Goal: Navigation & Orientation: Find specific page/section

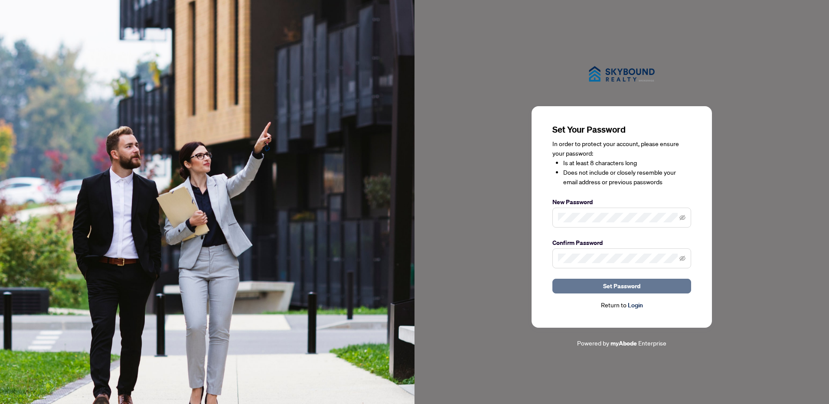
click at [620, 287] on span "Set Password" at bounding box center [621, 286] width 37 height 14
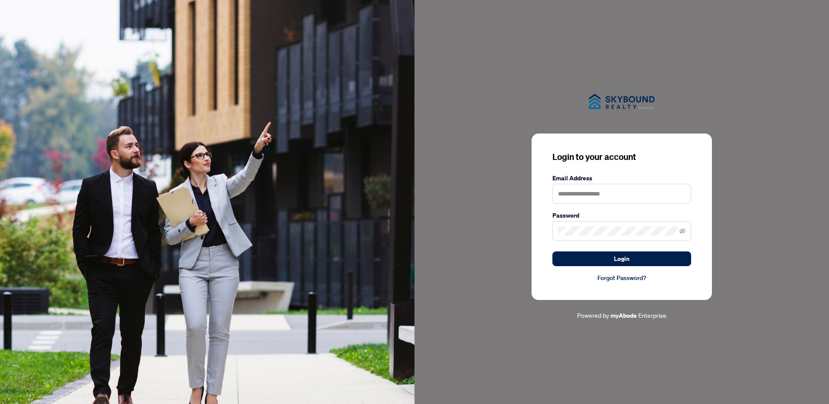
click at [631, 255] on button "Login" at bounding box center [621, 258] width 139 height 15
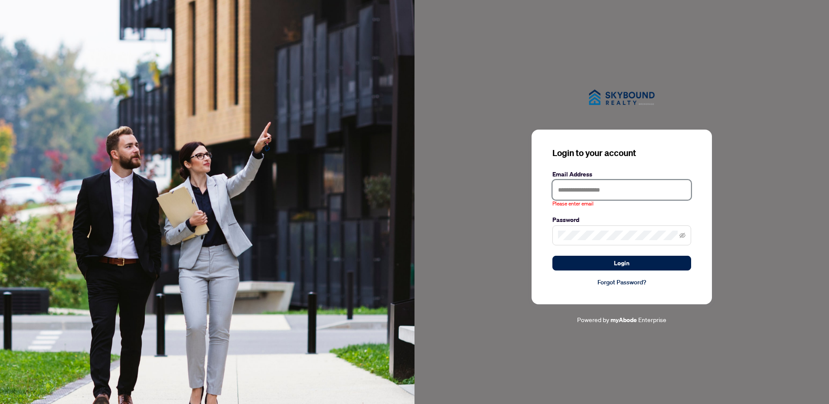
click at [638, 185] on input "text" at bounding box center [621, 190] width 139 height 20
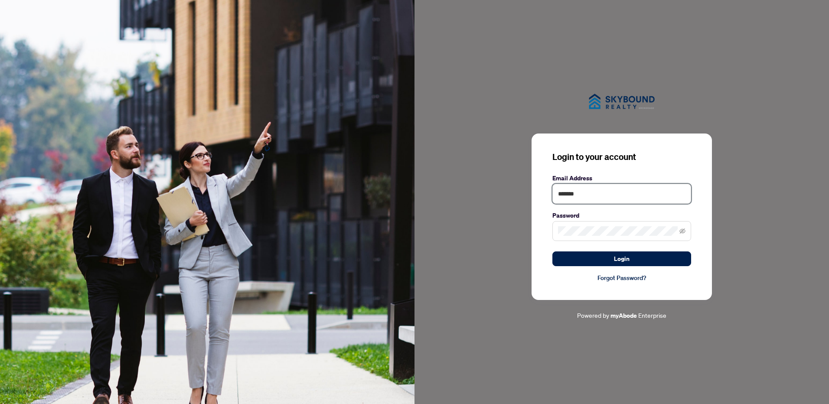
type input "**********"
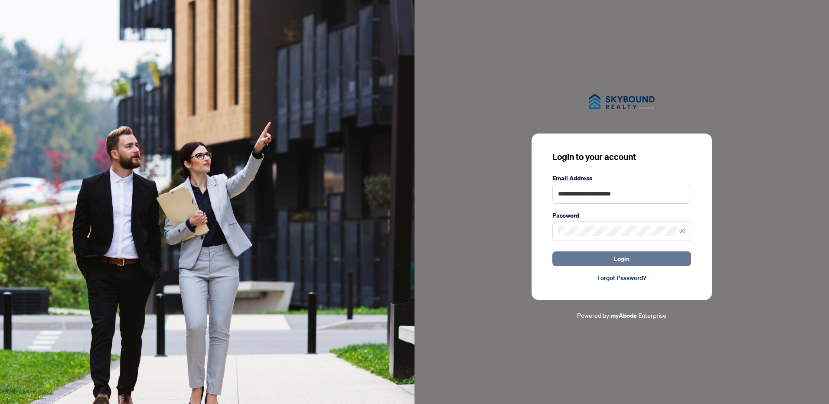
click at [621, 258] on span "Login" at bounding box center [622, 259] width 16 height 14
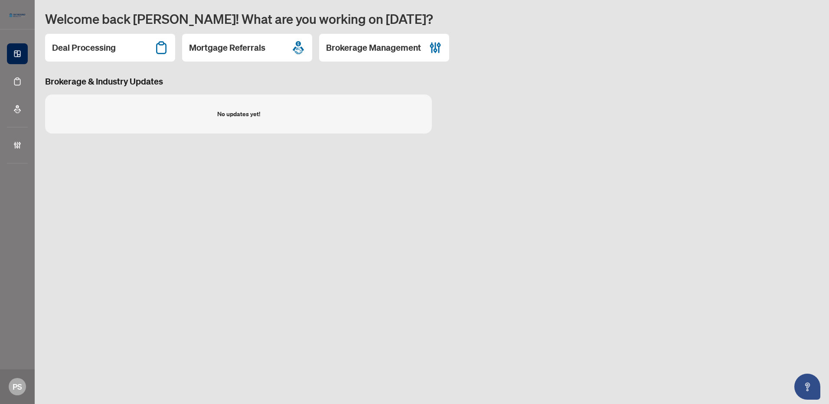
click at [358, 46] on h2 "Brokerage Management" at bounding box center [373, 48] width 95 height 12
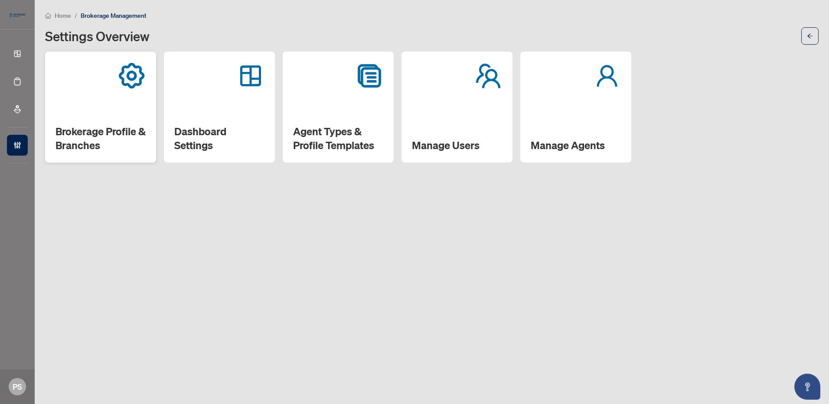
click at [84, 108] on div "Brokerage Profile & Branches" at bounding box center [100, 107] width 111 height 111
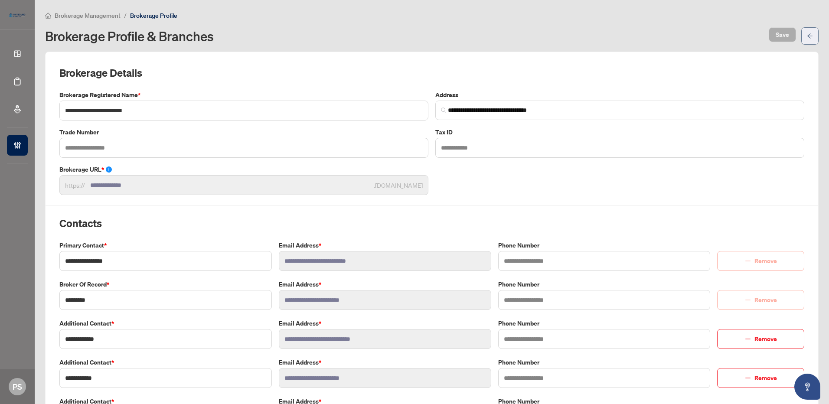
click at [807, 32] on span "button" at bounding box center [810, 36] width 6 height 14
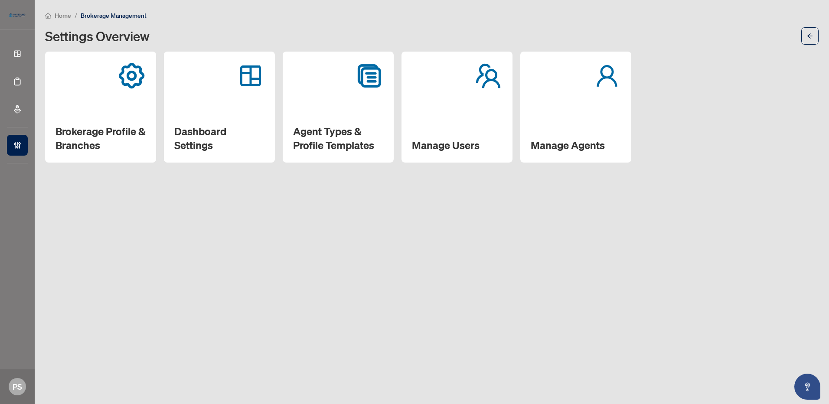
drag, startPoint x: 328, startPoint y: 113, endPoint x: 353, endPoint y: 122, distance: 26.7
click at [329, 113] on div "Agent Types & Profile Templates" at bounding box center [338, 107] width 111 height 111
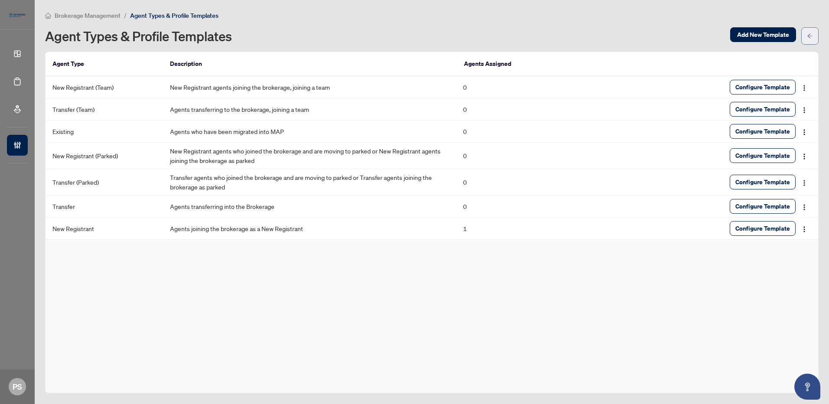
click at [812, 31] on button "button" at bounding box center [809, 35] width 17 height 17
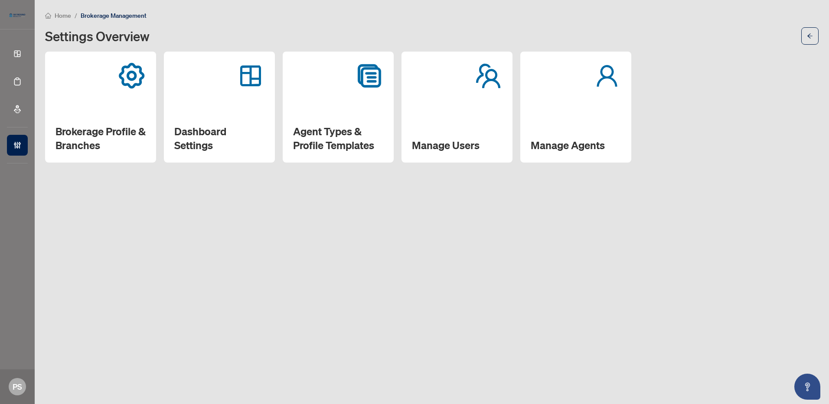
drag, startPoint x: 562, startPoint y: 94, endPoint x: 581, endPoint y: 101, distance: 20.0
click at [563, 94] on div "Manage Agents" at bounding box center [575, 107] width 111 height 111
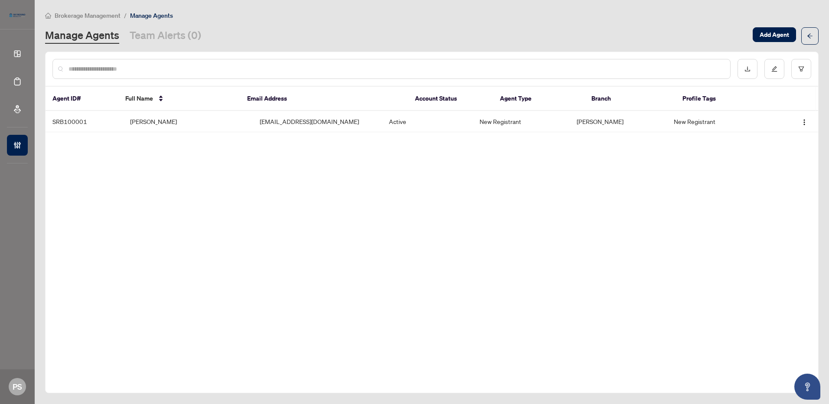
click at [65, 14] on span "Brokerage Management" at bounding box center [88, 16] width 66 height 8
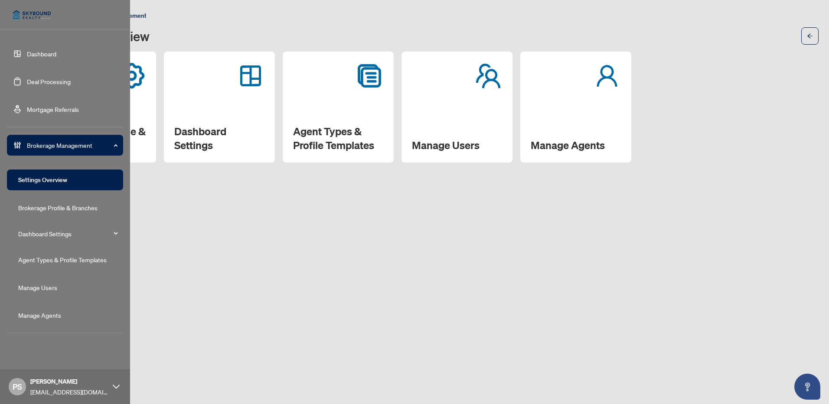
click at [27, 50] on link "Dashboard" at bounding box center [41, 54] width 29 height 8
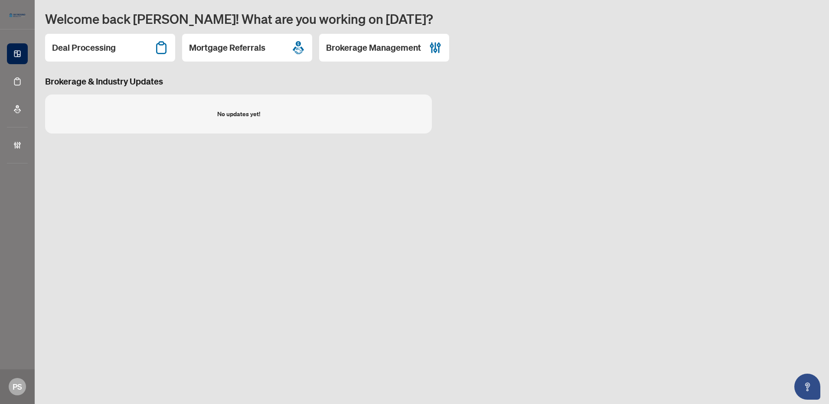
drag, startPoint x: 76, startPoint y: 41, endPoint x: 126, endPoint y: 45, distance: 50.0
click at [78, 41] on div "Deal Processing" at bounding box center [110, 48] width 130 height 28
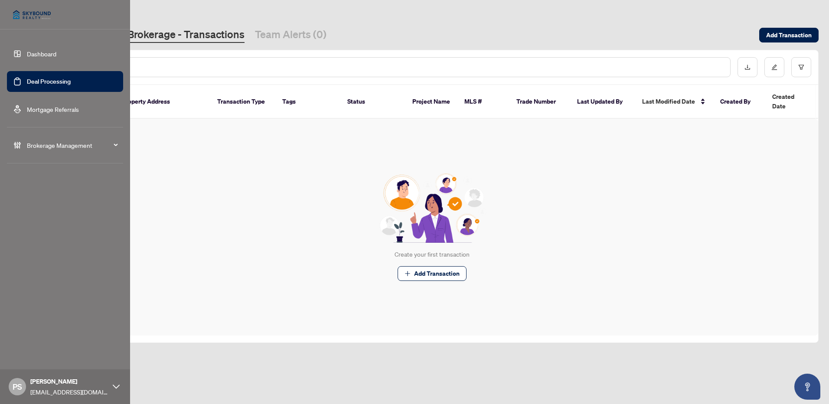
click at [59, 143] on span "Brokerage Management" at bounding box center [72, 145] width 90 height 10
click at [22, 12] on img at bounding box center [32, 14] width 50 height 21
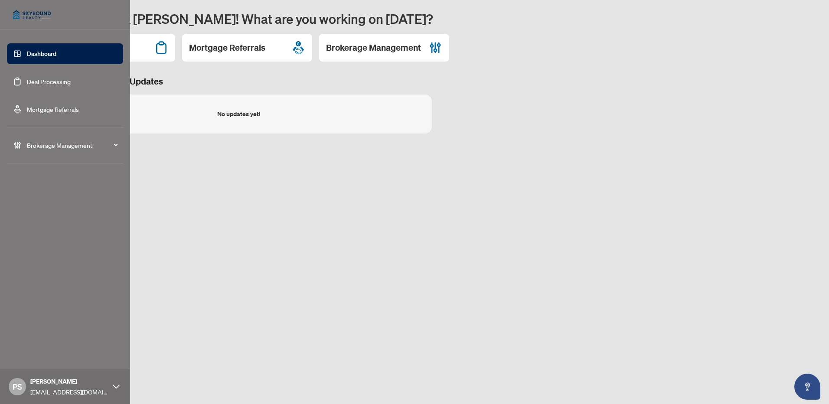
click at [117, 382] on div "[PERSON_NAME] [PERSON_NAME][EMAIL_ADDRESS][DOMAIN_NAME]" at bounding box center [65, 386] width 130 height 35
click at [43, 351] on span "Logout" at bounding box center [35, 353] width 20 height 14
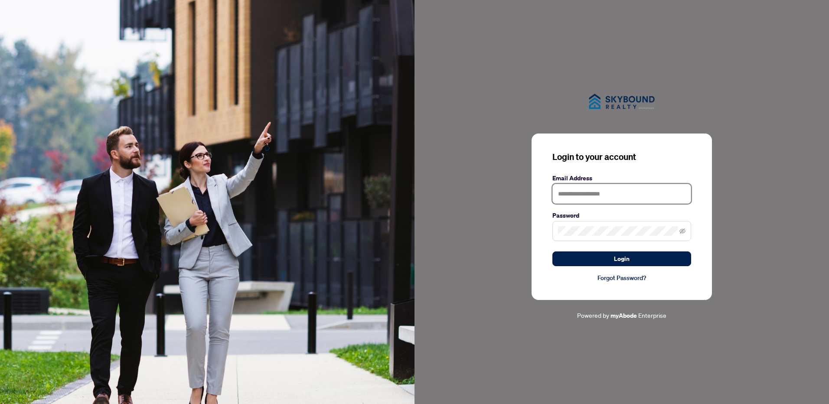
type input "**********"
click at [484, 101] on div at bounding box center [621, 102] width 414 height 36
